Goal: Task Accomplishment & Management: Use online tool/utility

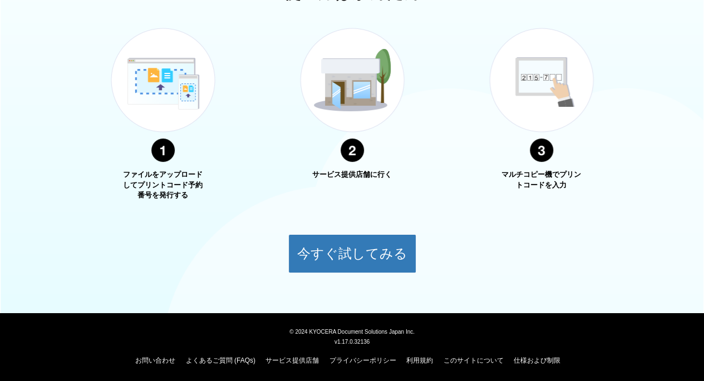
scroll to position [418, 0]
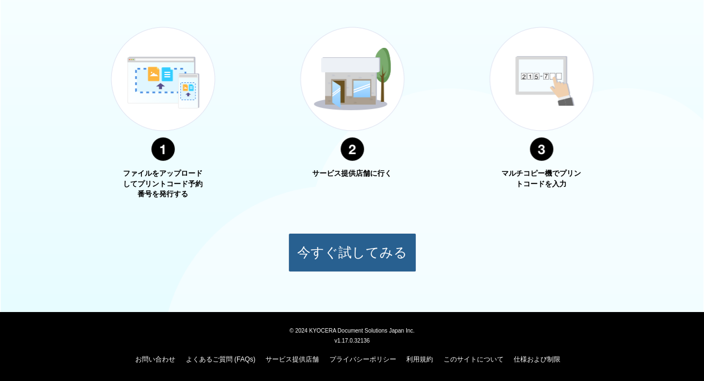
click at [305, 243] on button "今すぐ試してみる" at bounding box center [352, 252] width 128 height 39
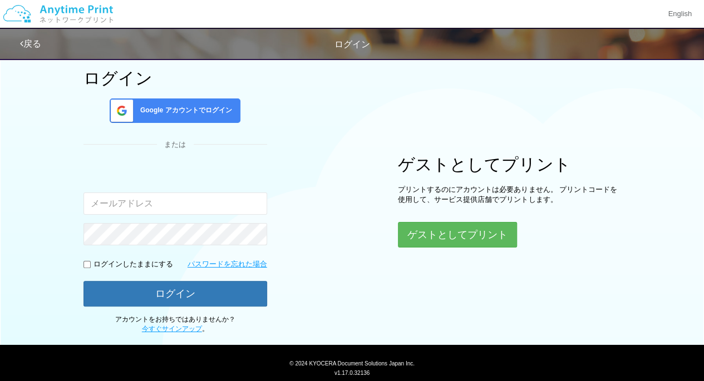
scroll to position [53, 0]
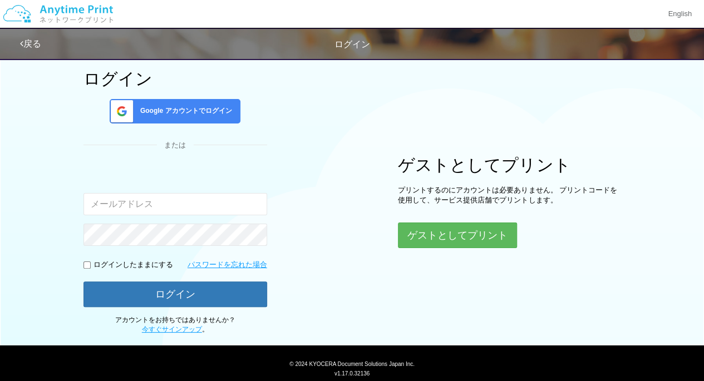
click at [152, 206] on input "email" at bounding box center [175, 204] width 184 height 22
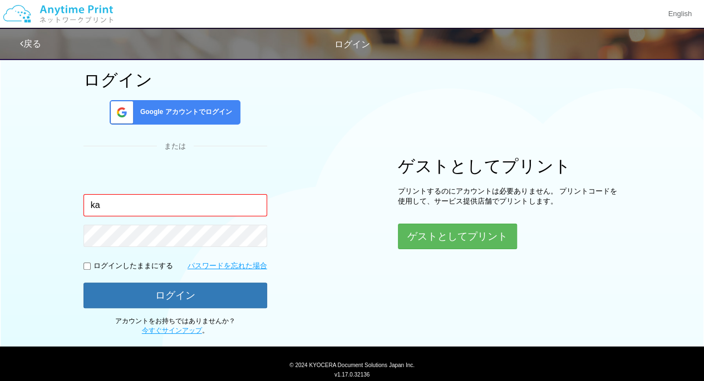
type input "k"
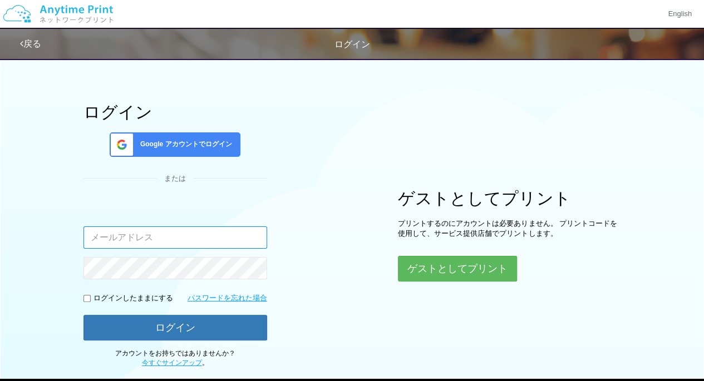
scroll to position [0, 0]
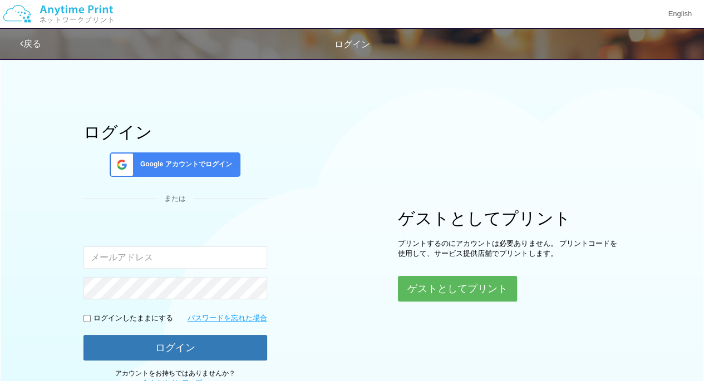
click at [200, 170] on div "Google アカウントでログイン" at bounding box center [175, 164] width 131 height 24
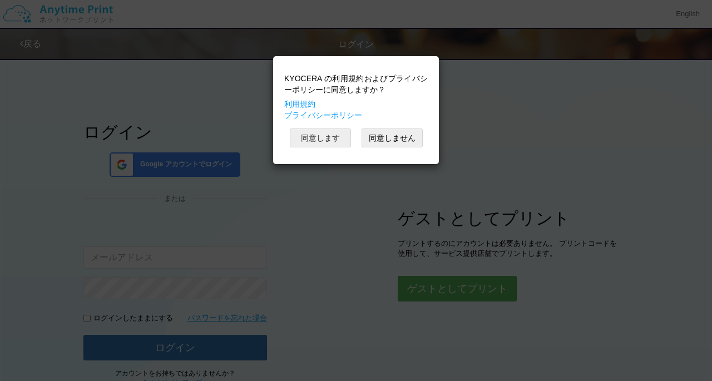
click at [333, 138] on button "同意します" at bounding box center [320, 138] width 61 height 19
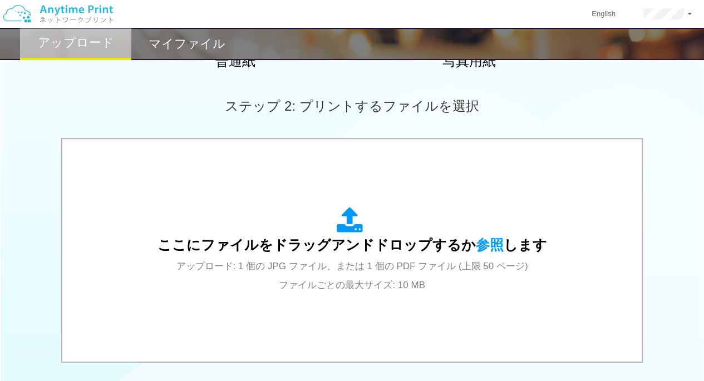
scroll to position [287, 0]
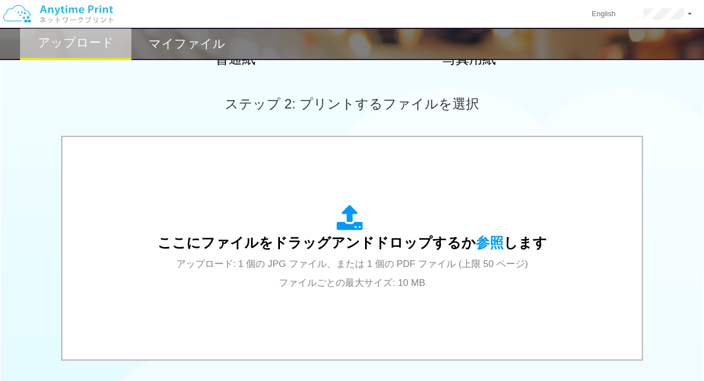
click at [325, 244] on span "ここにファイルをドラッグアンドドロップするか 参照 します" at bounding box center [351, 243] width 389 height 16
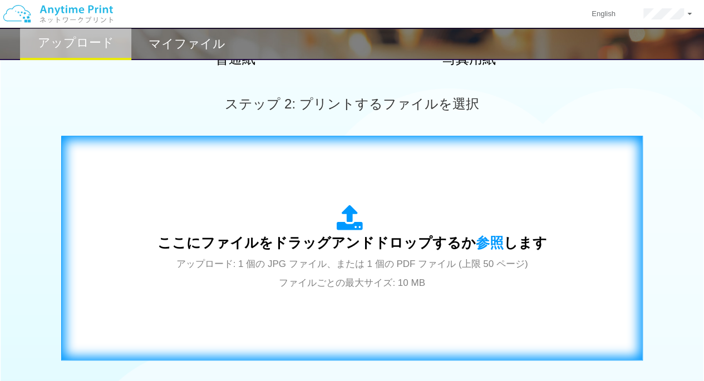
click at [244, 226] on div "ここにファイルをドラッグアンドドロップするか 参照 します アップロード: 1 個の JPG ファイル、または 1 個の PDF ファイル (上限 50 ペー…" at bounding box center [351, 248] width 389 height 87
drag, startPoint x: 364, startPoint y: 264, endPoint x: 327, endPoint y: 195, distance: 78.4
click at [327, 195] on div "ここにファイルをドラッグアンドドロップするか 参照 します アップロード: 1 個の JPG ファイル、または 1 個の PDF ファイル (上限 50 ペー…" at bounding box center [352, 247] width 558 height 201
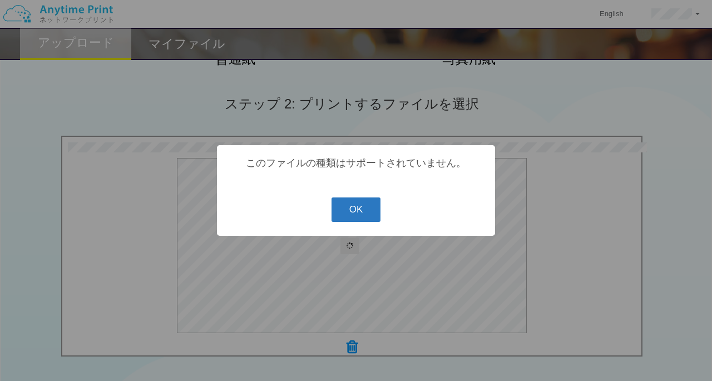
click at [355, 202] on button "OK" at bounding box center [357, 209] width 50 height 24
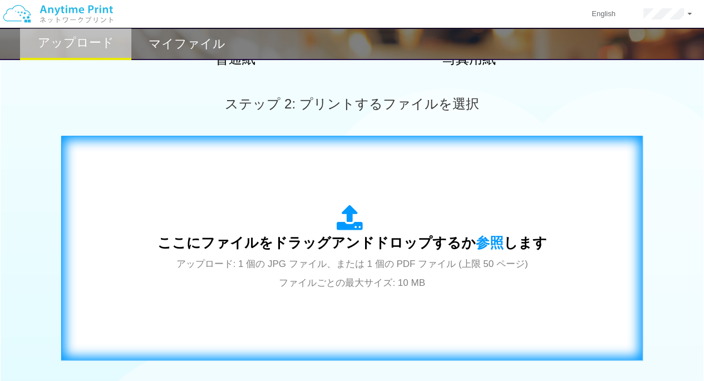
click at [359, 222] on icon at bounding box center [352, 219] width 31 height 28
click at [325, 241] on span "ここにファイルをドラッグアンドドロップするか 参照 します" at bounding box center [351, 243] width 389 height 16
click at [394, 224] on div "ここにファイルをドラッグアンドドロップするか 参照 します アップロード: 1 個の JPG ファイル、または 1 個の PDF ファイル (上限 50 ペー…" at bounding box center [351, 248] width 389 height 87
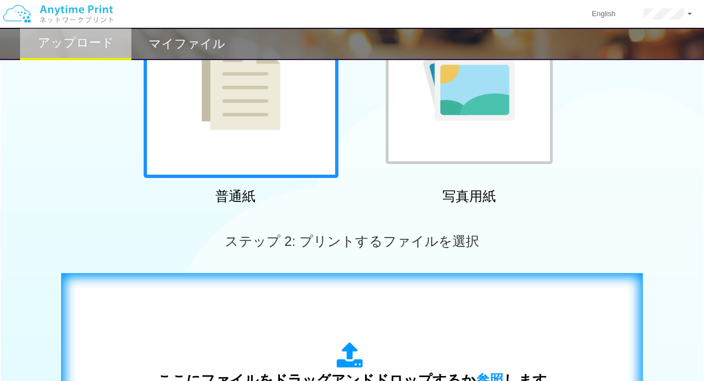
scroll to position [148, 0]
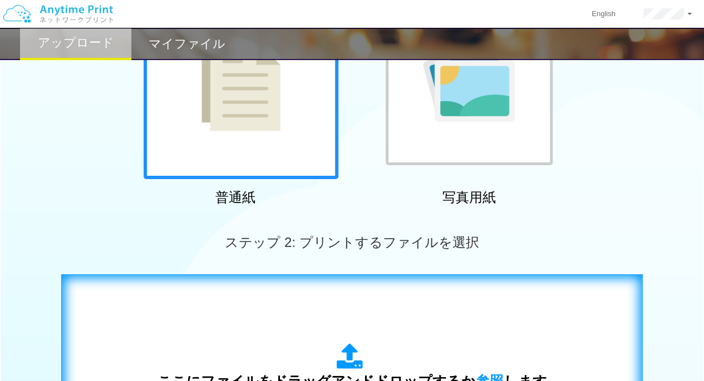
click at [417, 322] on div "ここにファイルをドラッグアンドドロップするか 参照 します アップロード: 1 個の JPG ファイル、または 1 個の PDF ファイル (上限 50 ペー…" at bounding box center [352, 386] width 558 height 201
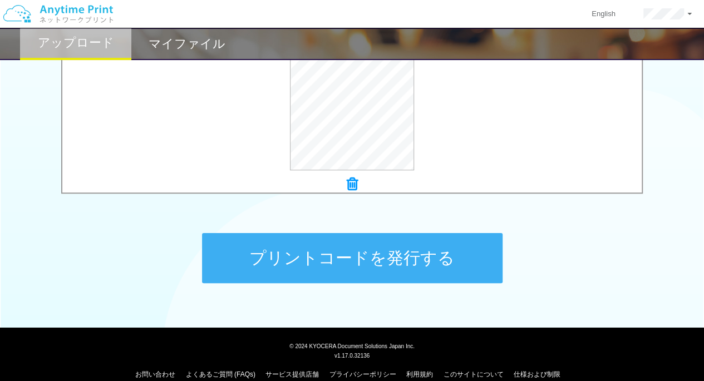
scroll to position [449, 0]
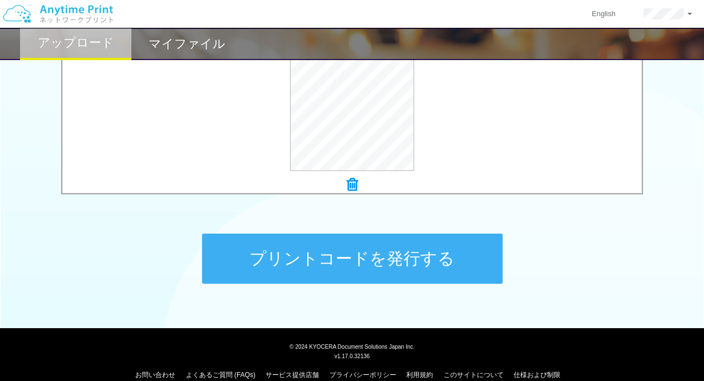
click at [223, 256] on button "プリントコードを発行する" at bounding box center [352, 259] width 300 height 50
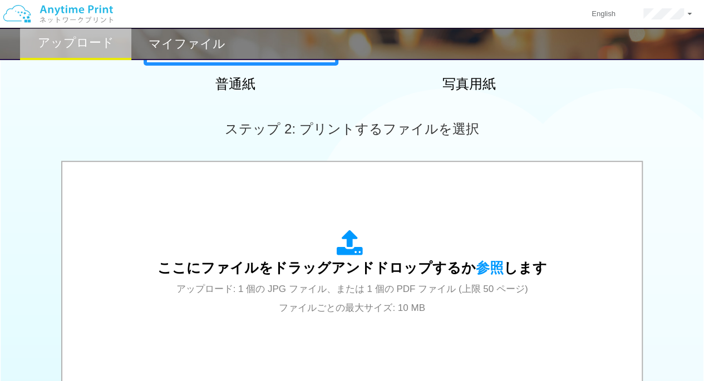
scroll to position [259, 0]
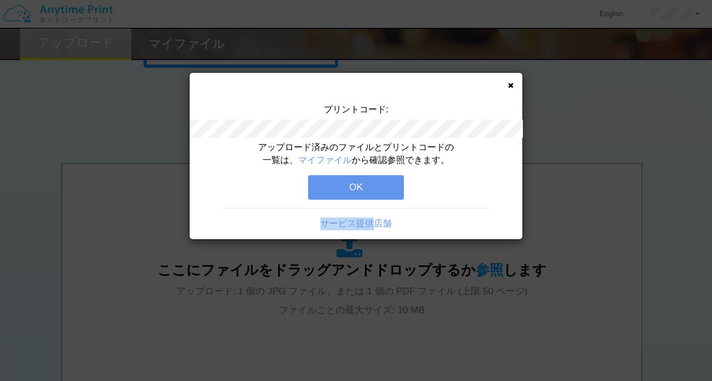
drag, startPoint x: 375, startPoint y: 236, endPoint x: 240, endPoint y: 293, distance: 146.1
click at [240, 293] on div "プリントコード: アップロード済みのファイルとプリントコードの一覧は、 マイファイル から確認参照できます。 OK サービス提供店舗" at bounding box center [356, 190] width 712 height 381
click at [374, 184] on button "OK" at bounding box center [356, 187] width 96 height 24
